Goal: Task Accomplishment & Management: Use online tool/utility

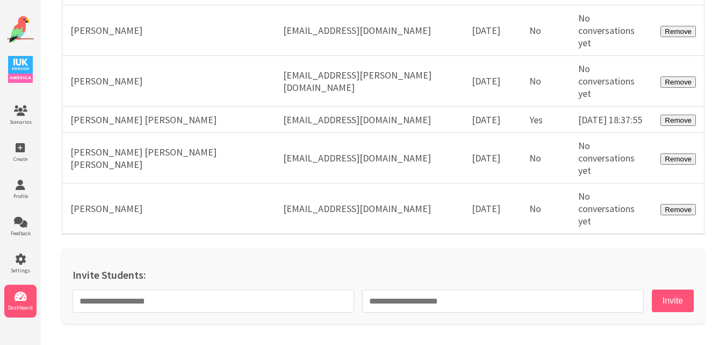
scroll to position [30911, 0]
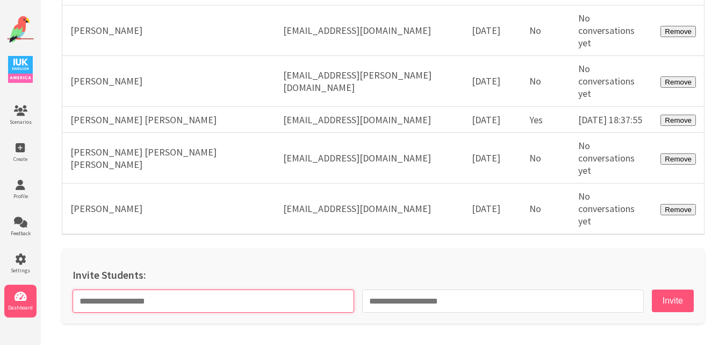
click at [244, 293] on input "text" at bounding box center [214, 300] width 282 height 23
paste input "**********"
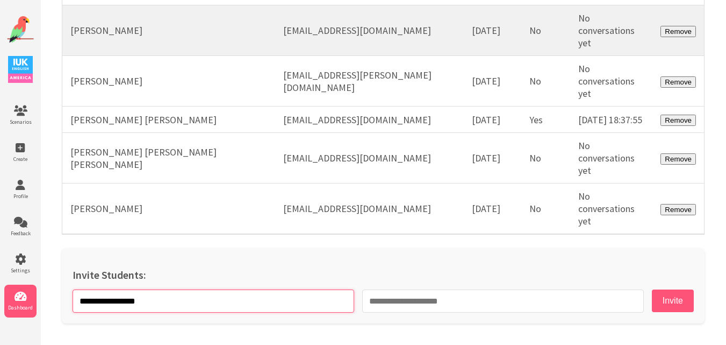
type input "**********"
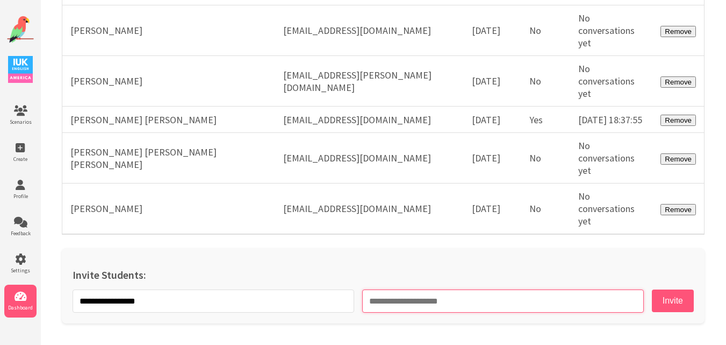
click at [420, 289] on input "email" at bounding box center [503, 300] width 282 height 23
paste input "**********"
type input "**********"
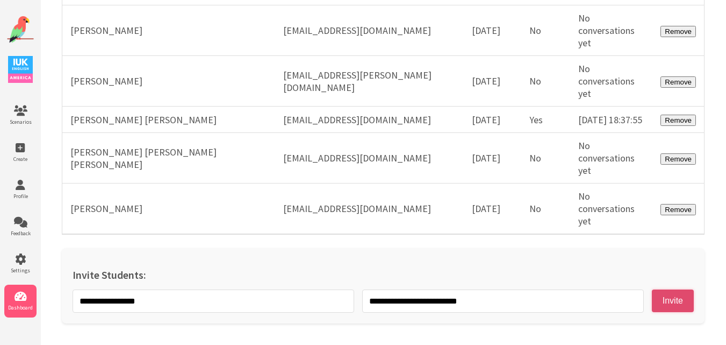
click at [666, 300] on button "Invite" at bounding box center [673, 300] width 42 height 23
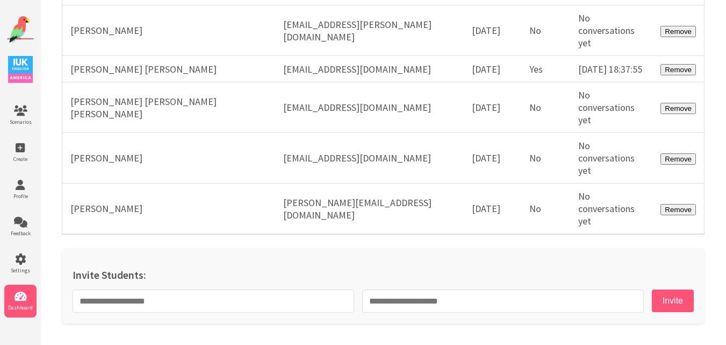
scroll to position [30962, 0]
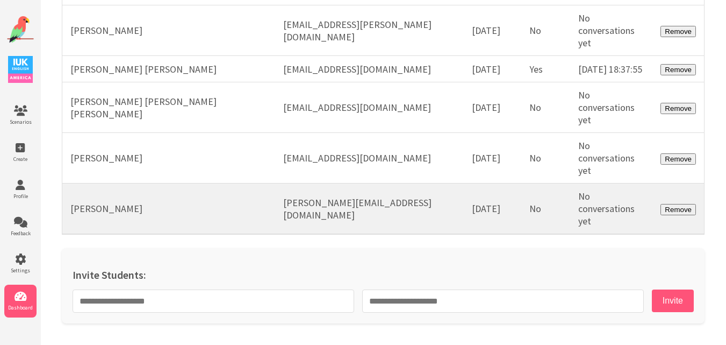
click at [382, 209] on td "rudy_perezpalma@hotmail.com" at bounding box center [369, 208] width 189 height 51
copy tr "rudy_perezpalma@hotmail.com"
click at [140, 211] on td "Rudy Pérez Tlaxca" at bounding box center [168, 208] width 213 height 51
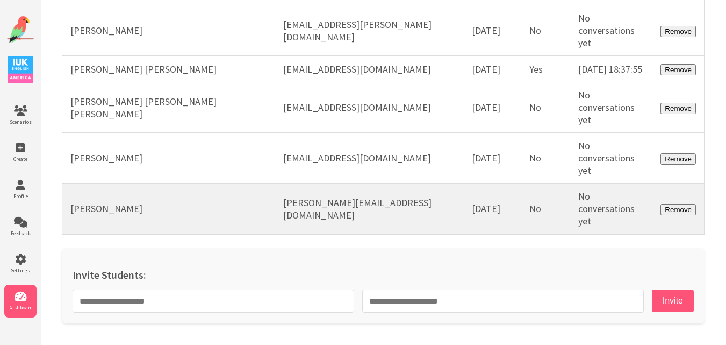
click at [140, 211] on td "Rudy Pérez Tlaxca" at bounding box center [168, 208] width 213 height 51
copy tr "Rudy Pérez Tlaxca"
click at [79, 209] on td "Rudy Pérez Tlaxca" at bounding box center [168, 208] width 213 height 51
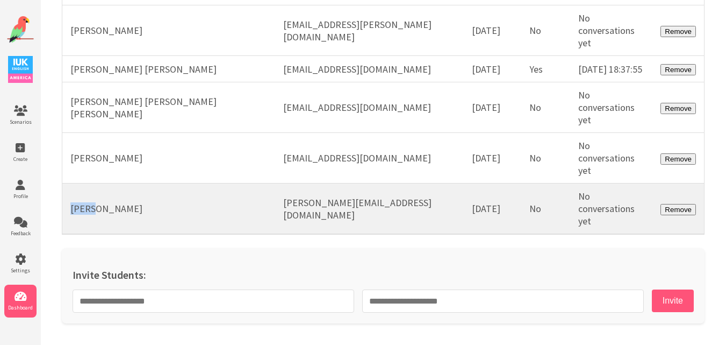
click at [79, 209] on td "Rudy Pérez Tlaxca" at bounding box center [168, 208] width 213 height 51
click at [359, 211] on td "rudy_perezpalma@hotmail.com" at bounding box center [369, 208] width 189 height 51
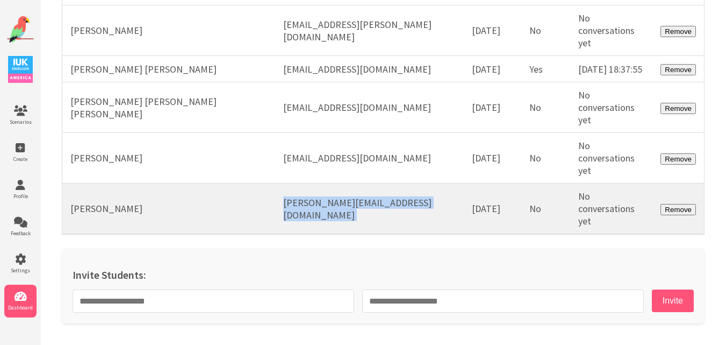
click at [359, 211] on td "rudy_perezpalma@hotmail.com" at bounding box center [369, 208] width 189 height 51
copy tr "rudy_perezpalma@hotmail.com"
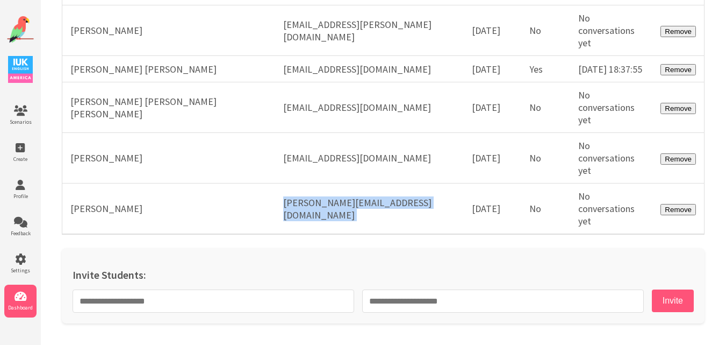
click at [19, 27] on img at bounding box center [20, 29] width 27 height 27
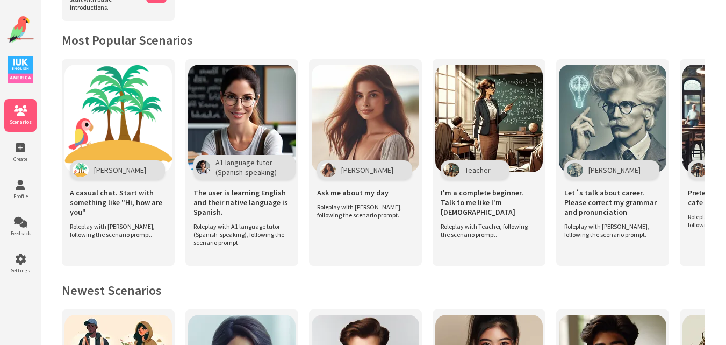
scroll to position [215, 0]
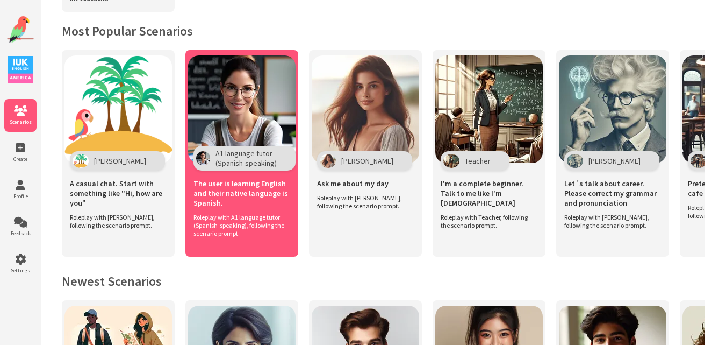
click at [255, 97] on img at bounding box center [242, 109] width 108 height 108
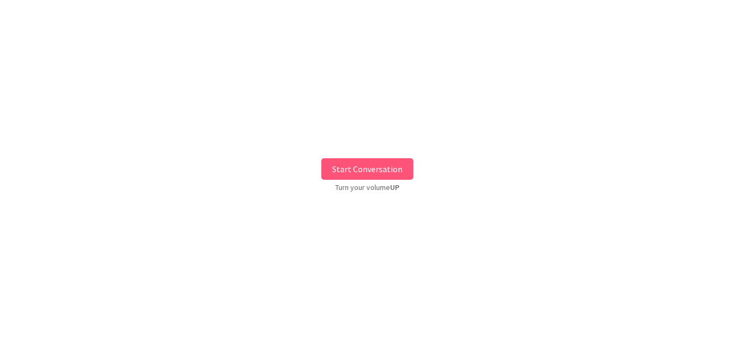
click at [384, 172] on button "Start Conversation" at bounding box center [368, 169] width 92 height 22
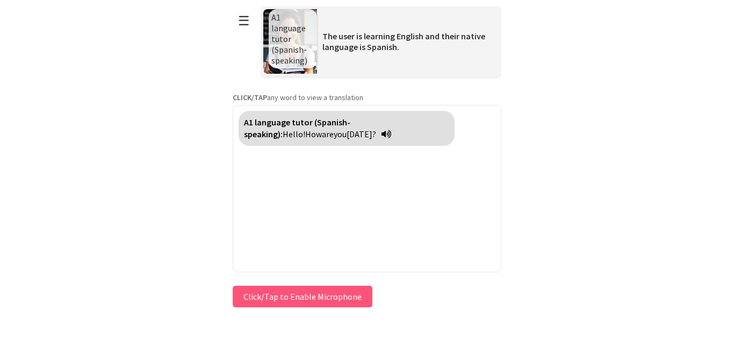
click at [296, 294] on div "**********" at bounding box center [367, 155] width 269 height 310
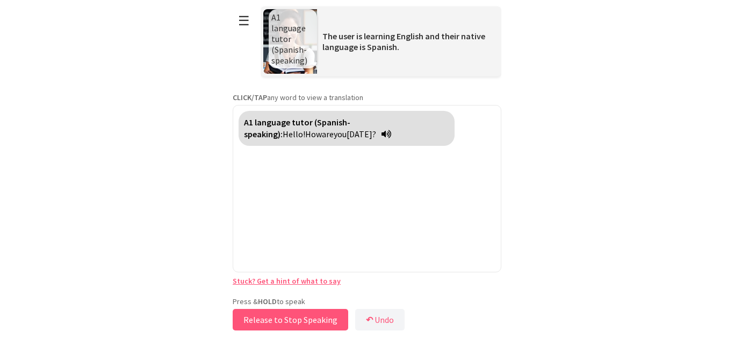
click at [279, 320] on button "Release to Stop Speaking" at bounding box center [291, 320] width 116 height 22
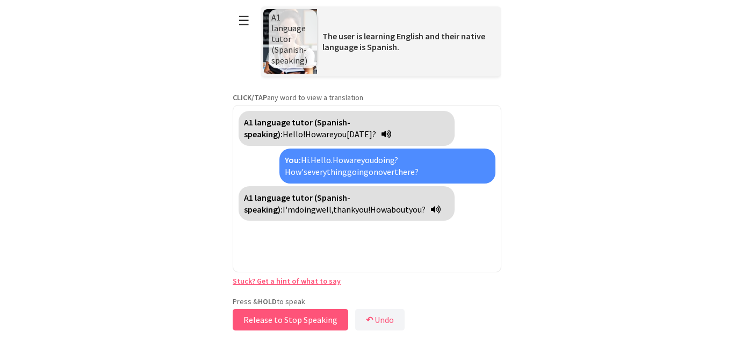
click at [279, 320] on button "Release to Stop Speaking" at bounding box center [291, 320] width 116 height 22
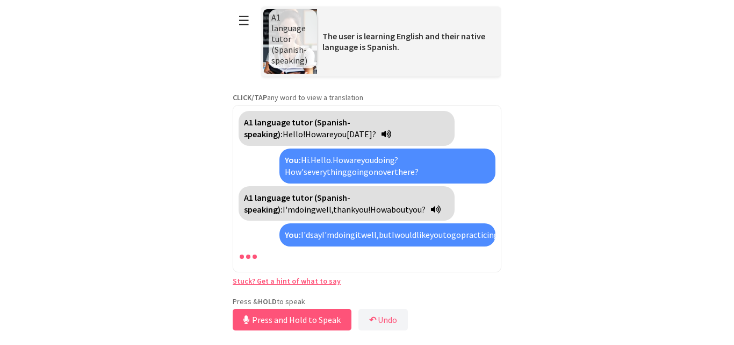
scroll to position [39, 0]
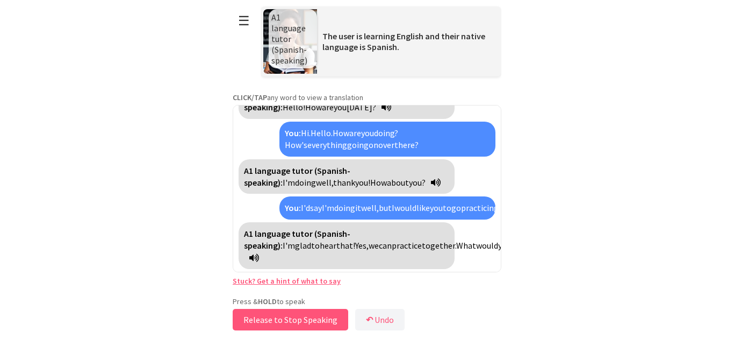
click at [292, 315] on button "Release to Stop Speaking" at bounding box center [291, 320] width 116 height 22
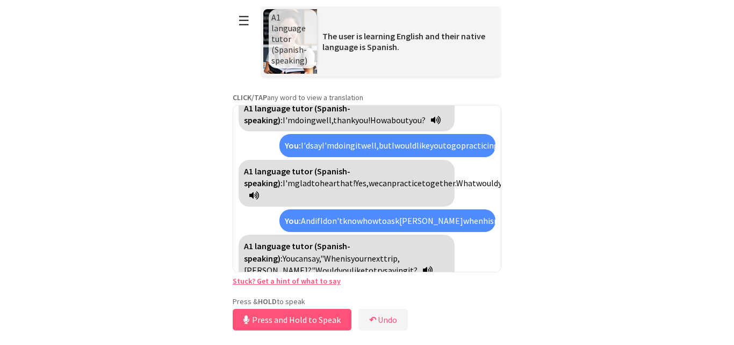
scroll to position [126, 0]
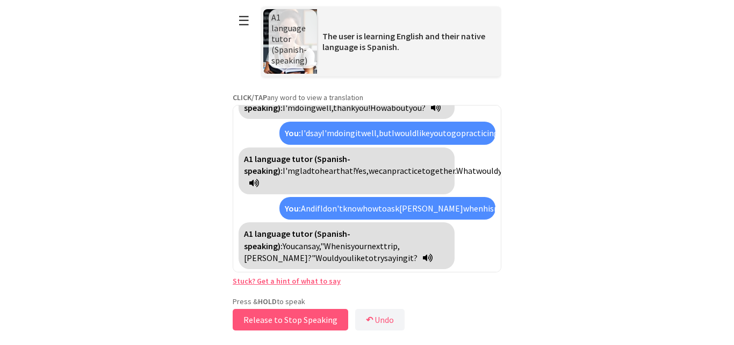
click at [292, 315] on button "Release to Stop Speaking" at bounding box center [291, 320] width 116 height 22
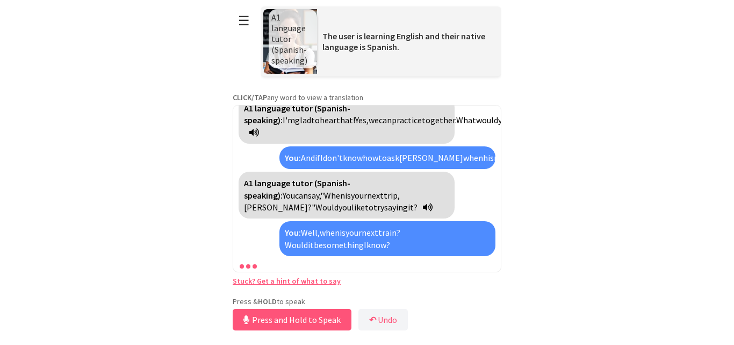
scroll to position [213, 0]
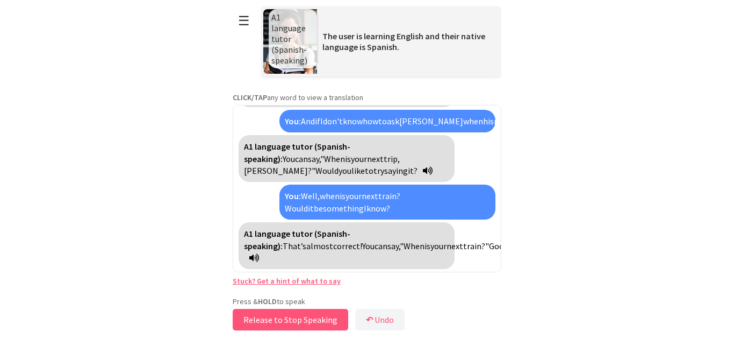
click at [285, 318] on button "Release to Stop Speaking" at bounding box center [291, 320] width 116 height 22
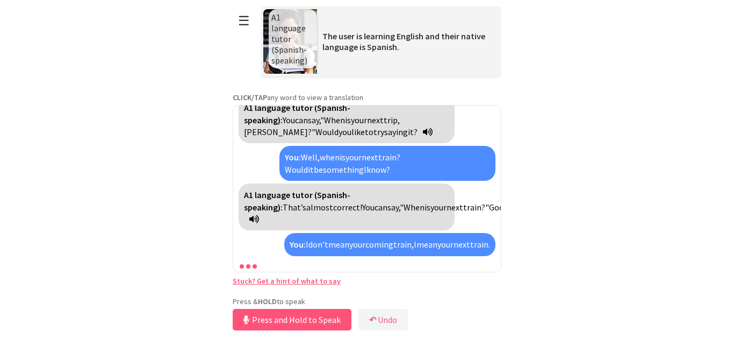
scroll to position [300, 0]
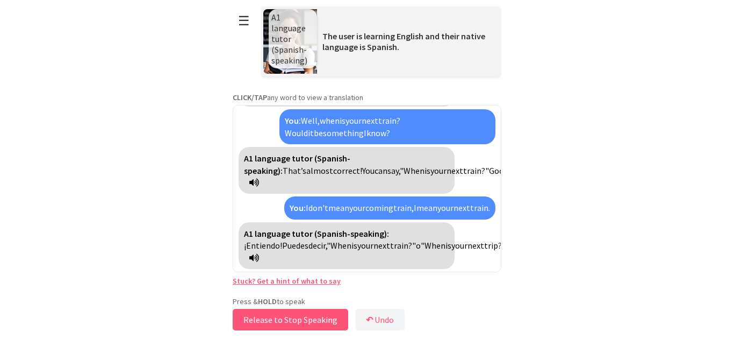
click at [270, 319] on button "Release to Stop Speaking" at bounding box center [291, 320] width 116 height 22
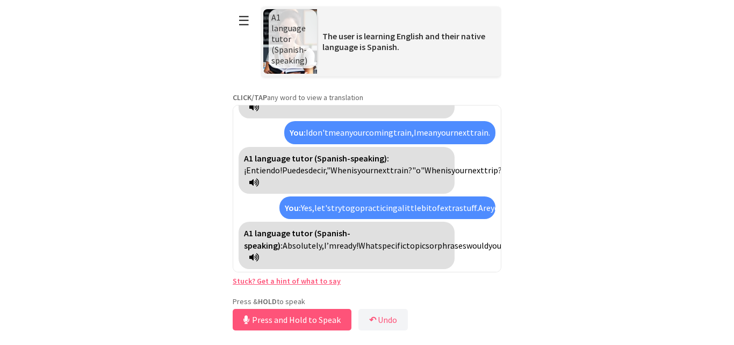
scroll to position [387, 0]
click at [270, 319] on button "Release to Stop Speaking" at bounding box center [291, 320] width 116 height 22
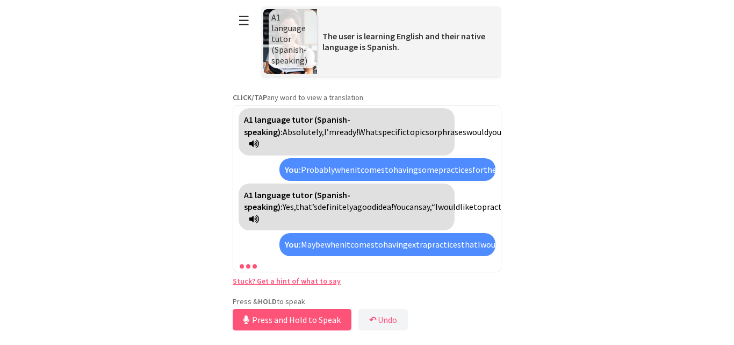
scroll to position [610, 0]
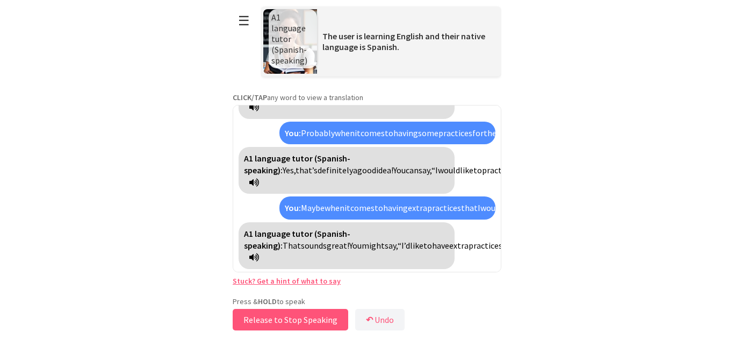
click at [270, 319] on button "Release to Stop Speaking" at bounding box center [291, 320] width 116 height 22
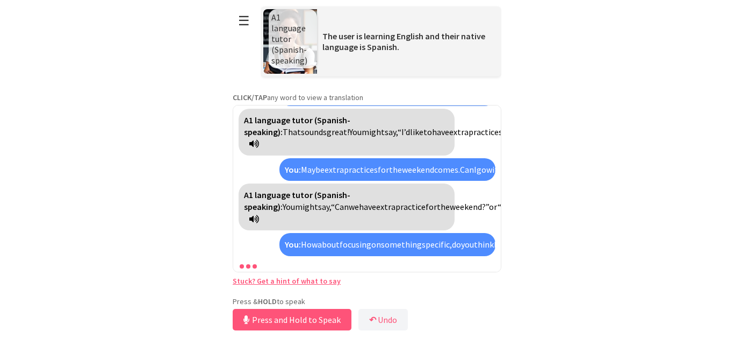
scroll to position [832, 0]
